Goal: Task Accomplishment & Management: Use online tool/utility

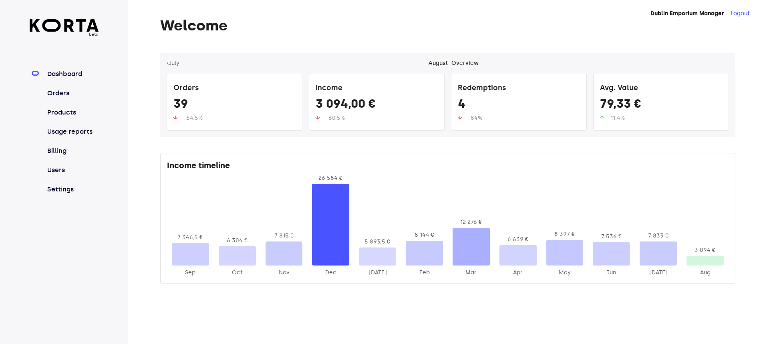
click at [75, 98] on link "Orders" at bounding box center [72, 94] width 53 height 10
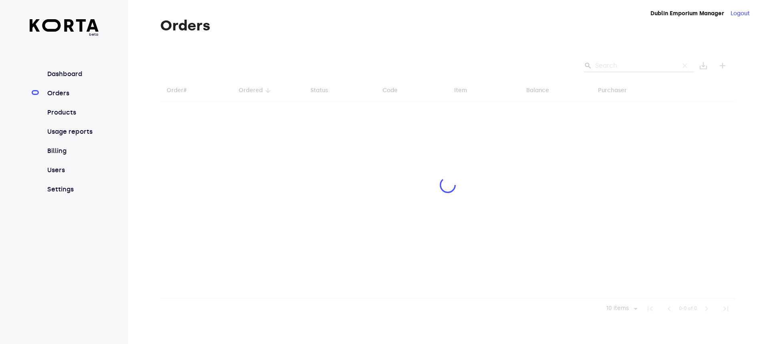
click at [627, 66] on div at bounding box center [447, 186] width 575 height 266
click at [616, 66] on div at bounding box center [447, 186] width 575 height 266
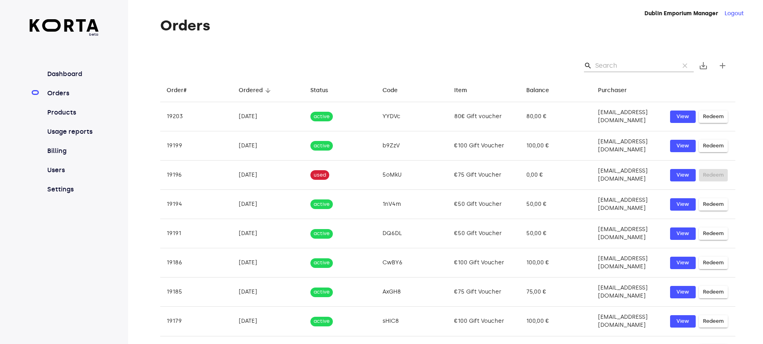
click at [622, 66] on input "Search" at bounding box center [634, 65] width 78 height 13
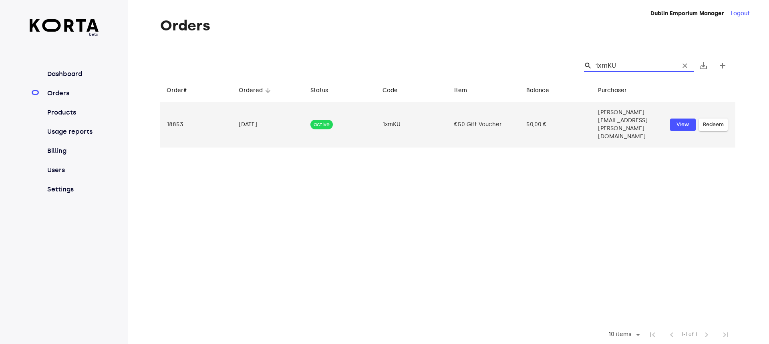
type input "1xmKU"
drag, startPoint x: 389, startPoint y: 114, endPoint x: 368, endPoint y: 115, distance: 21.6
click at [376, 115] on td "1xmKU" at bounding box center [412, 124] width 72 height 45
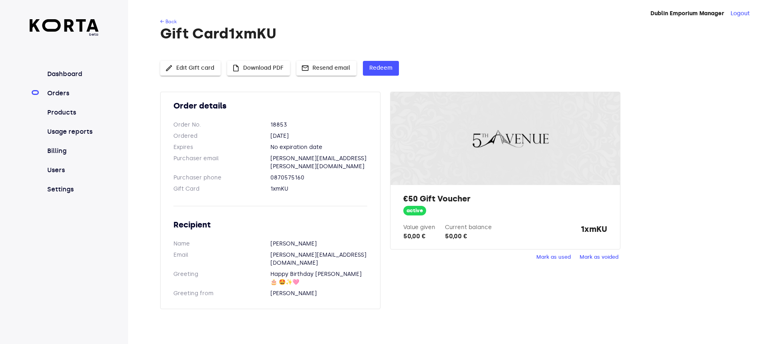
drag, startPoint x: 368, startPoint y: 115, endPoint x: 284, endPoint y: 300, distance: 203.8
click at [284, 300] on div "Dublin Emporium Manager Logout ← Back Gift Card 1xmKU edit Edit Gift card inser…" at bounding box center [448, 172] width 641 height 344
drag, startPoint x: 291, startPoint y: 181, endPoint x: 269, endPoint y: 178, distance: 22.2
click at [269, 185] on dl "Gift Card 1xmKU" at bounding box center [270, 189] width 194 height 8
copy dl "1xmKU"
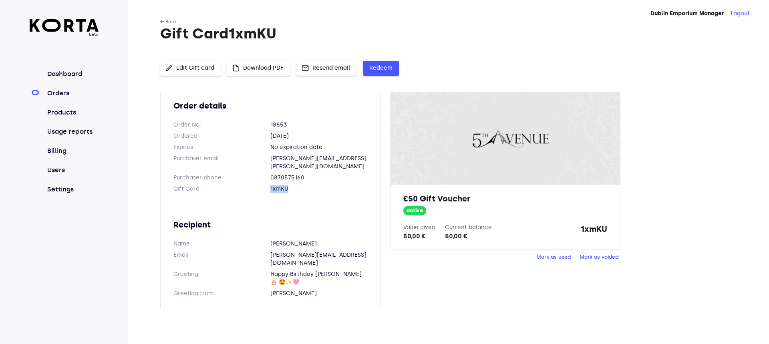
click at [383, 68] on span "Redeem" at bounding box center [380, 68] width 23 height 10
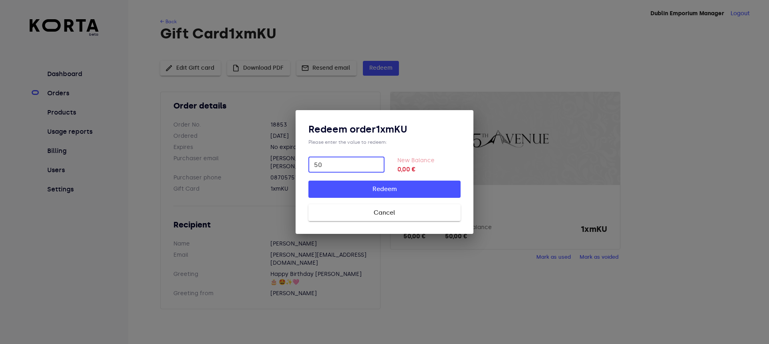
type input "50"
click at [424, 193] on span "Redeem" at bounding box center [384, 189] width 127 height 10
